Goal: Information Seeking & Learning: Learn about a topic

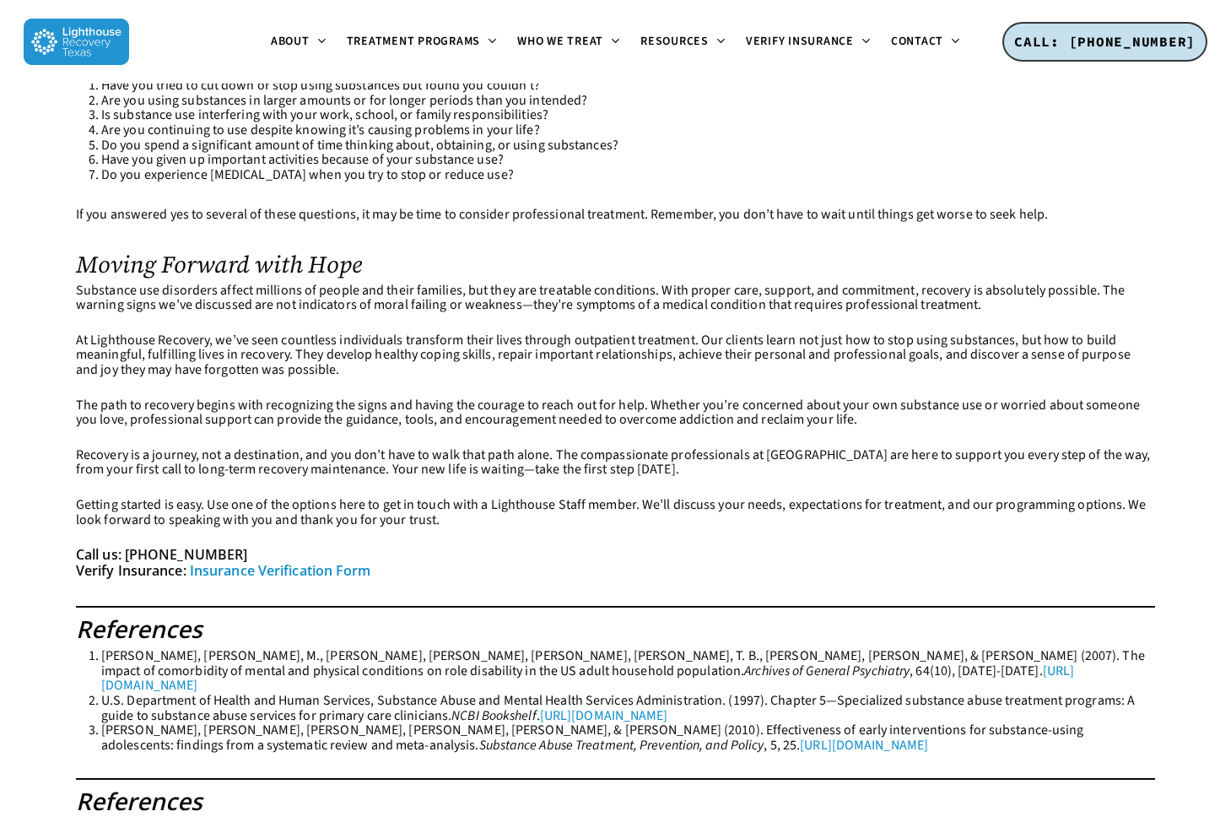
scroll to position [6894, 0]
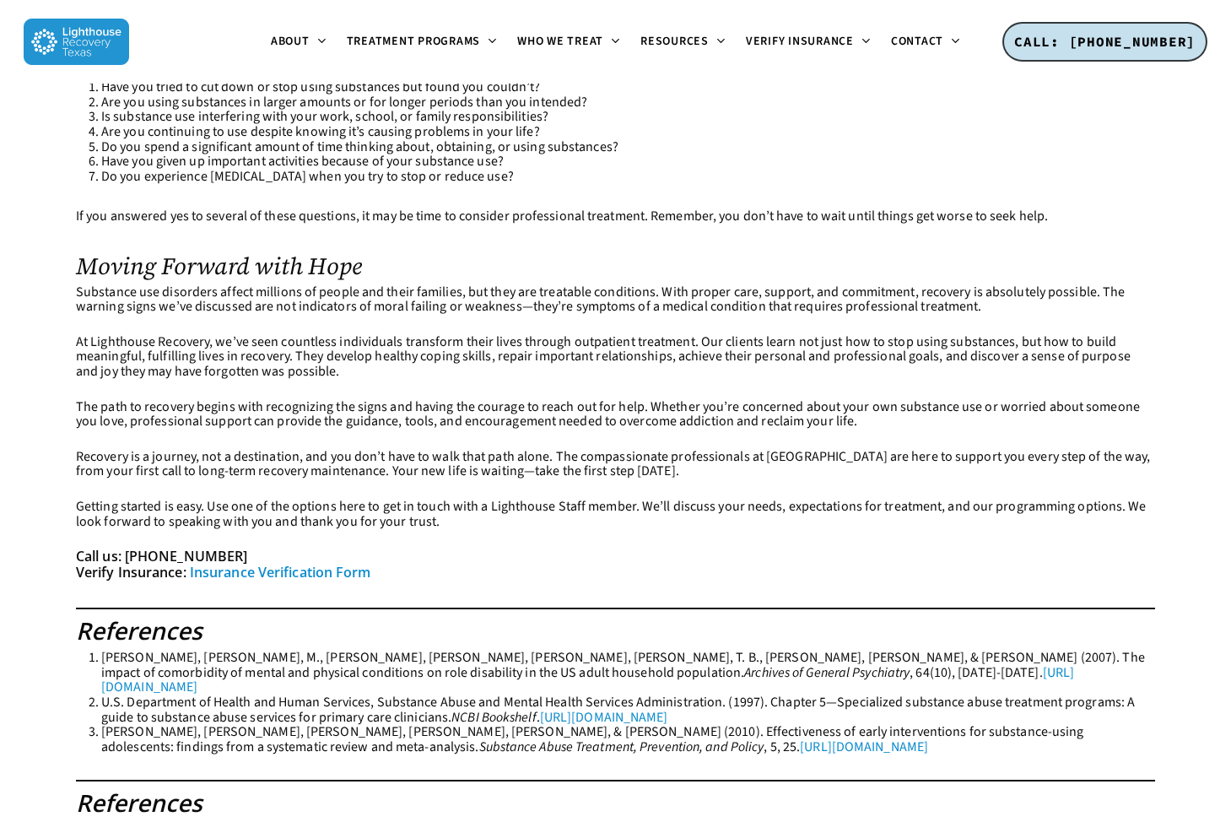
click at [299, 572] on strong "Insurance Verification Form" at bounding box center [280, 572] width 181 height 19
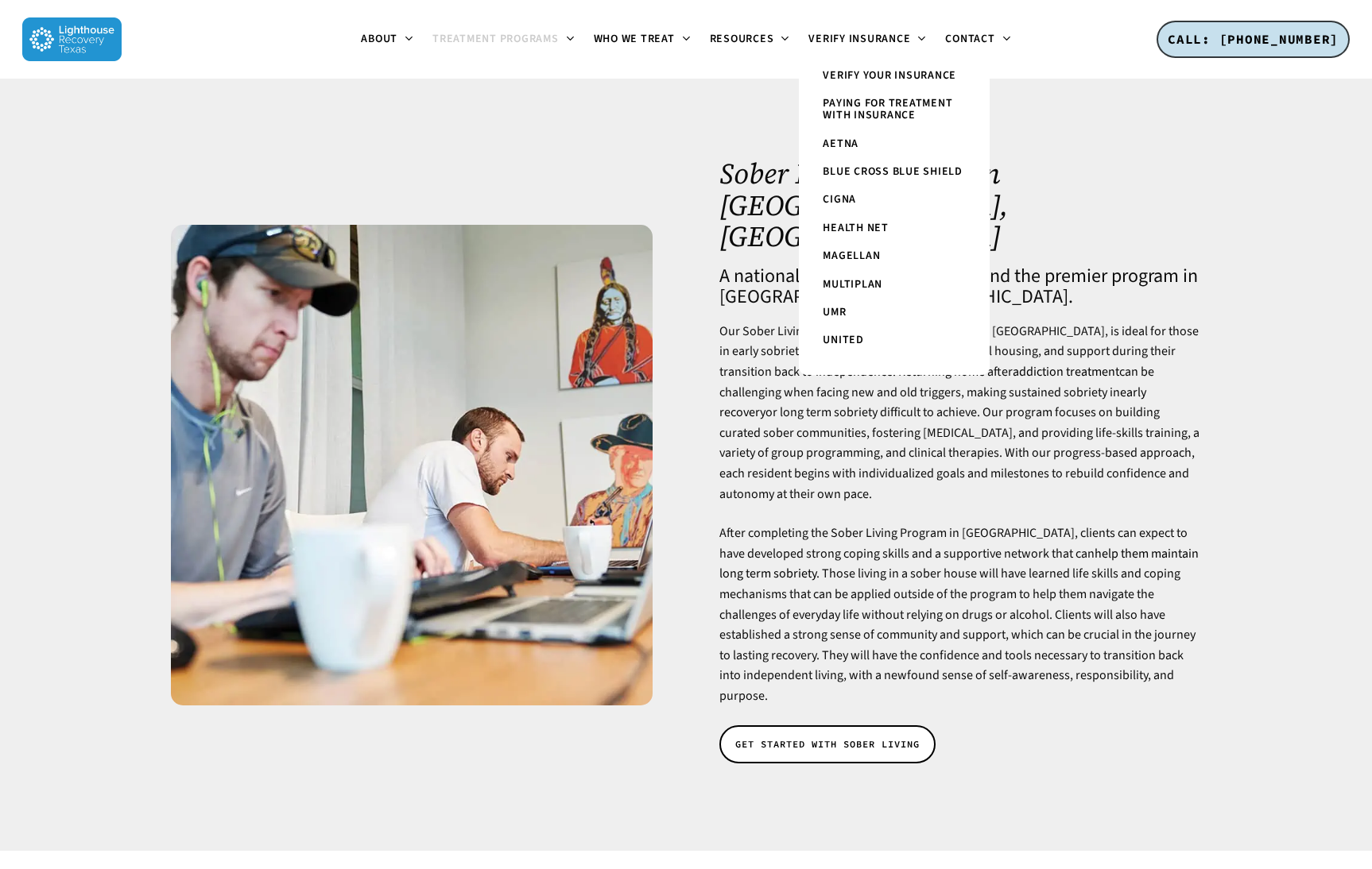
click at [721, 153] on div at bounding box center [686, 465] width 1372 height 772
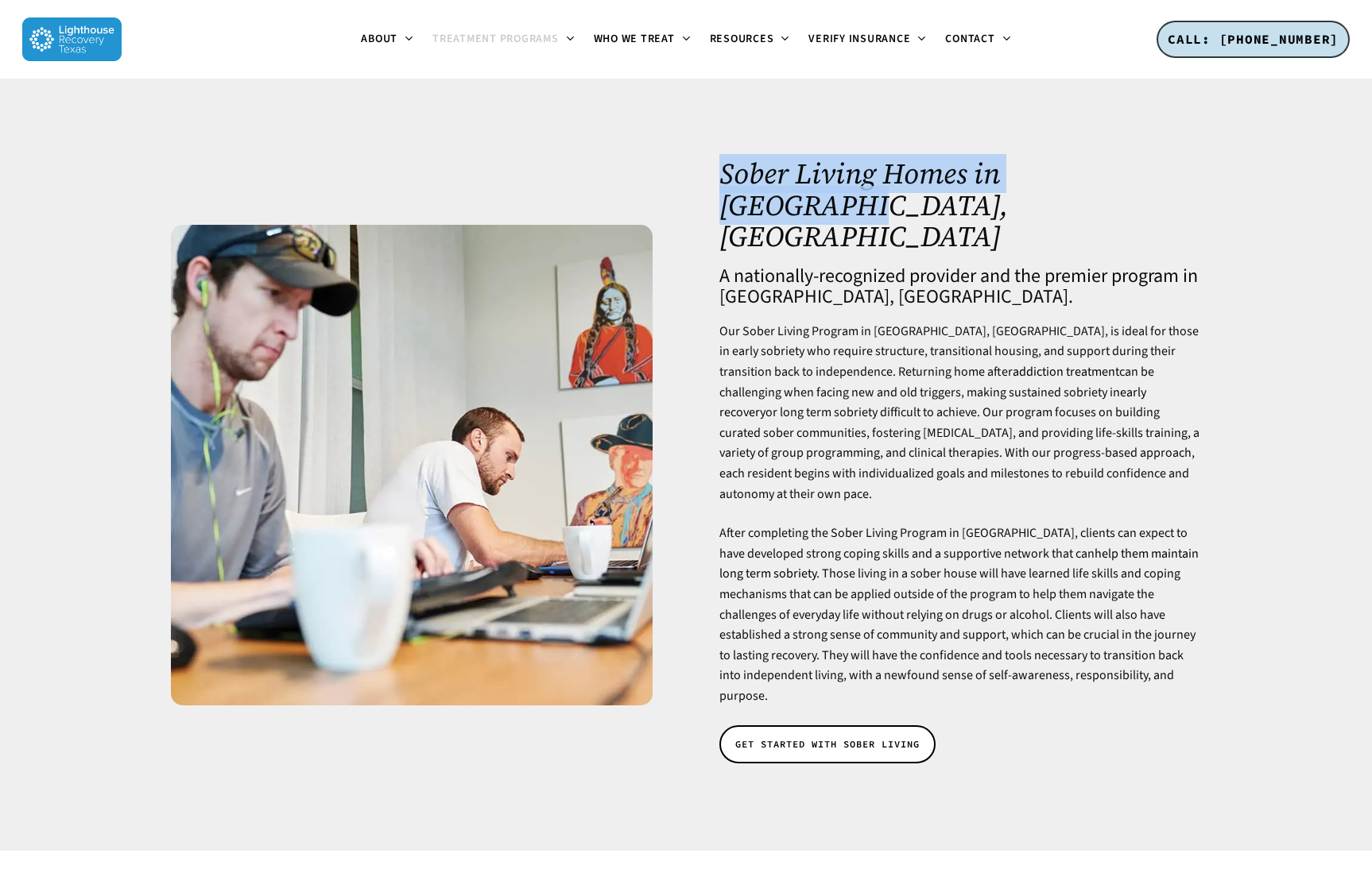
drag, startPoint x: 930, startPoint y: 169, endPoint x: 1144, endPoint y: 164, distance: 214.1
click at [1144, 164] on h1 "Sober Living Homes in Dallas, TX" at bounding box center [960, 205] width 481 height 94
copy h1 "Sober Living Homes in [GEOGRAPHIC_DATA], [GEOGRAPHIC_DATA]"
click at [981, 384] on link "early recovery" at bounding box center [932, 403] width 427 height 39
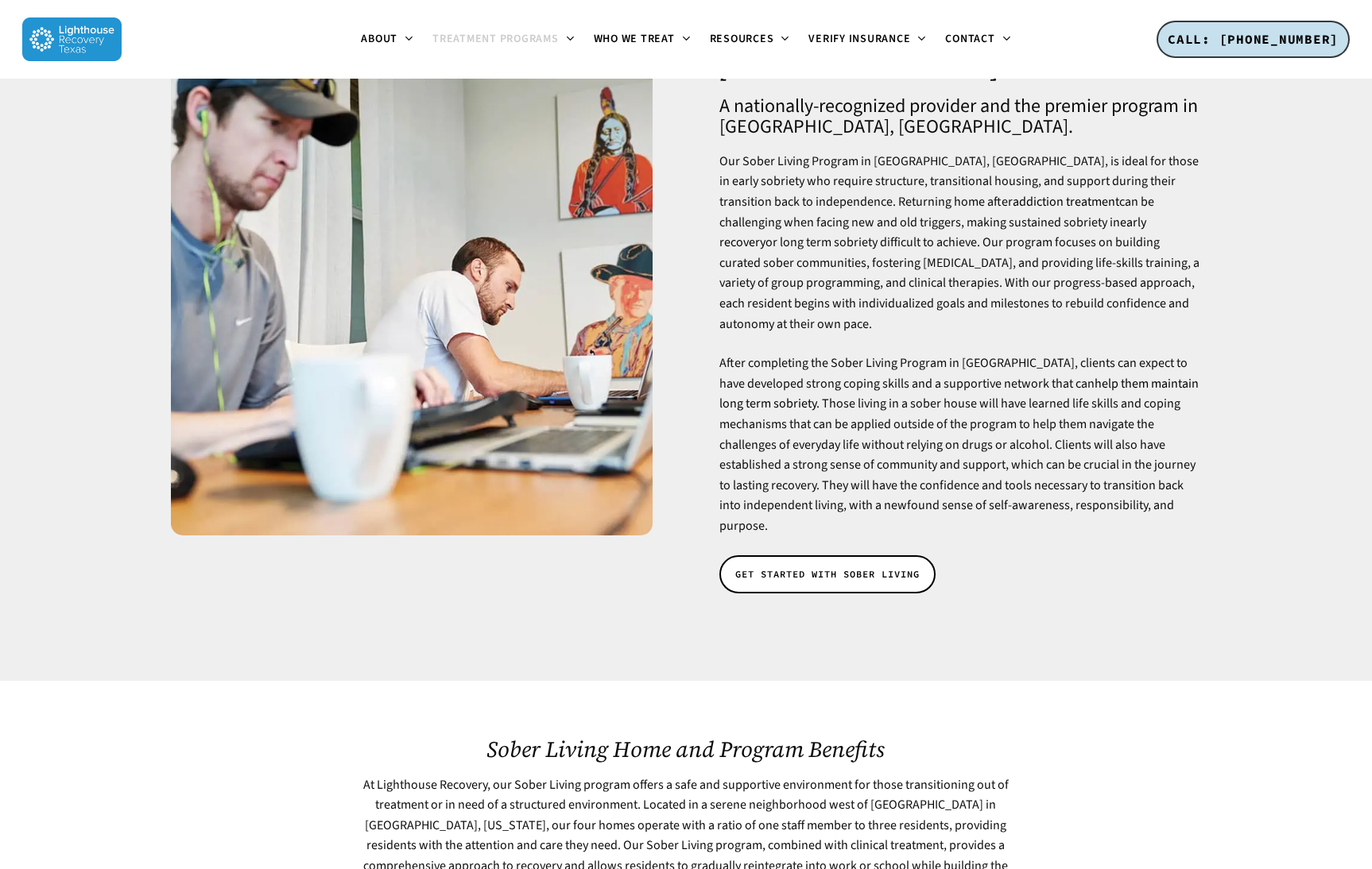
scroll to position [236, 0]
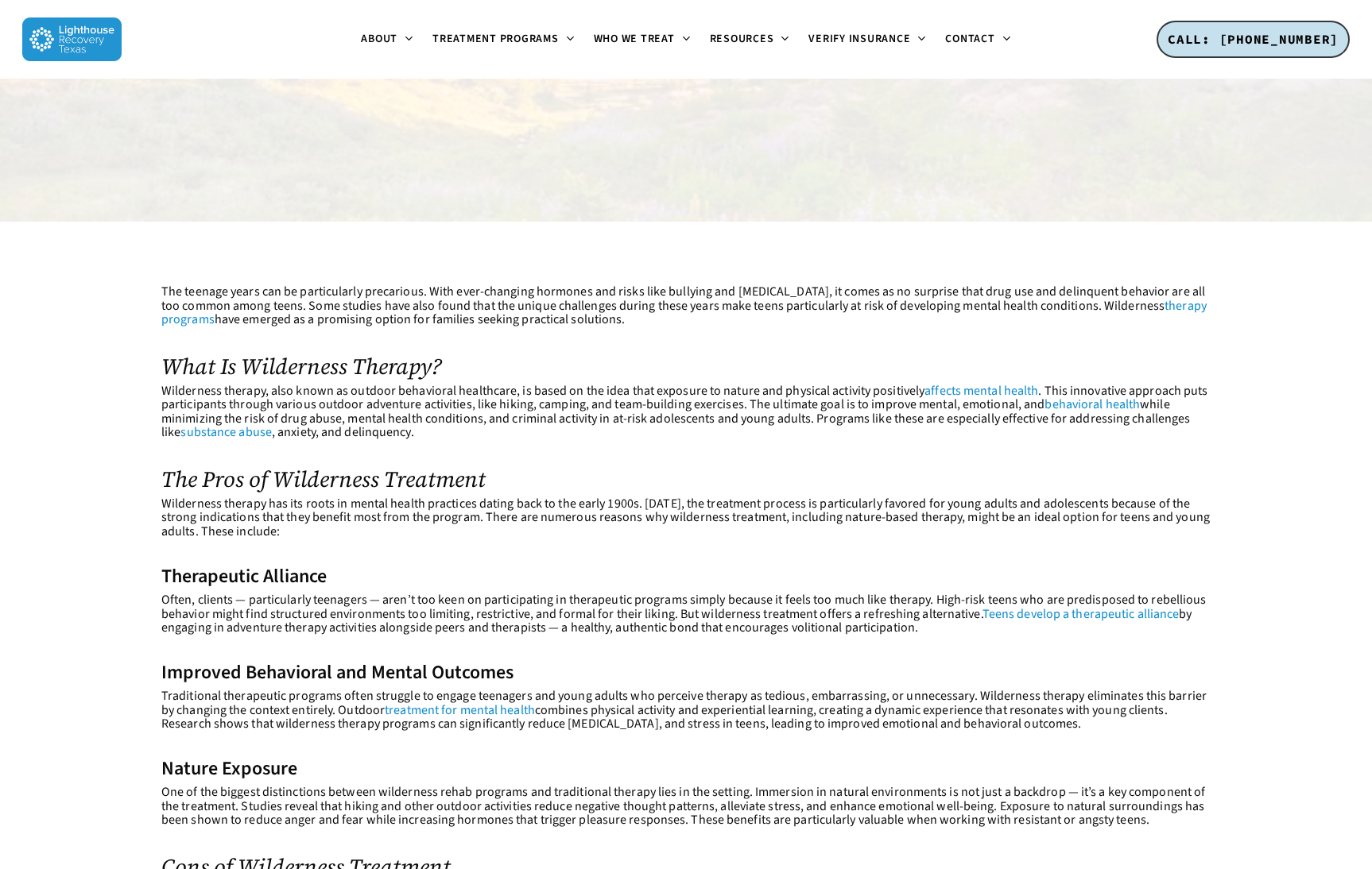
scroll to position [266, 0]
